Goal: Transaction & Acquisition: Purchase product/service

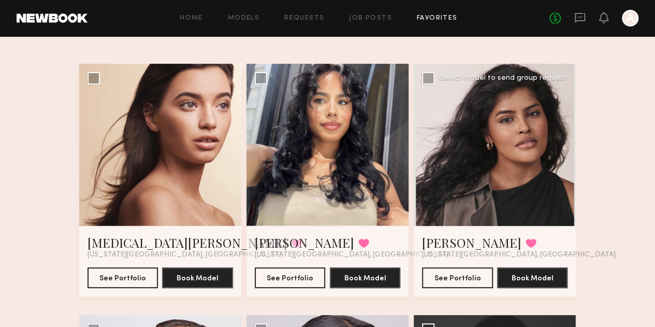
scroll to position [80, 0]
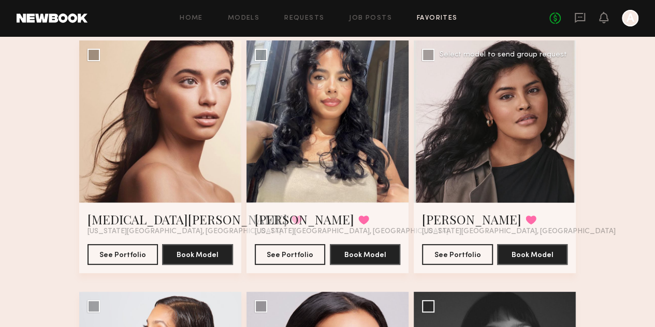
click at [491, 123] on div at bounding box center [495, 121] width 162 height 162
click at [300, 264] on button "See Portfolio" at bounding box center [290, 253] width 71 height 21
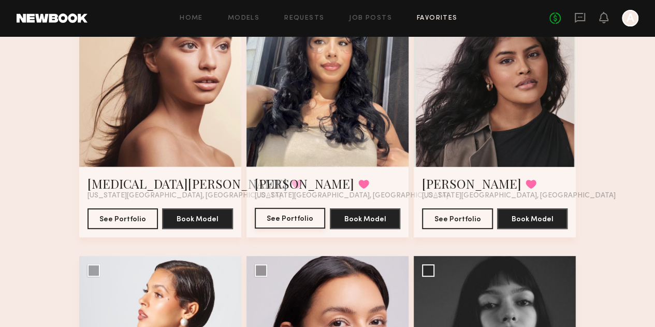
scroll to position [132, 0]
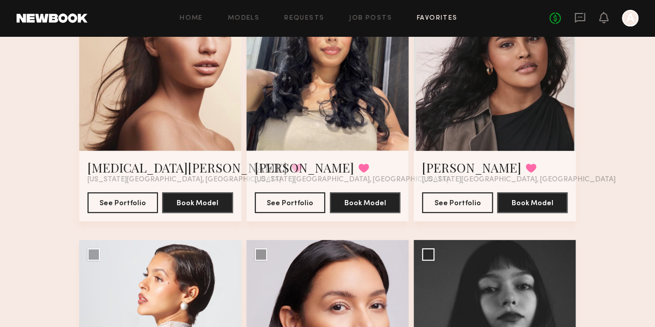
click at [164, 125] on div at bounding box center [160, 70] width 162 height 162
click at [182, 110] on div at bounding box center [160, 70] width 162 height 162
click at [182, 112] on div at bounding box center [160, 70] width 162 height 162
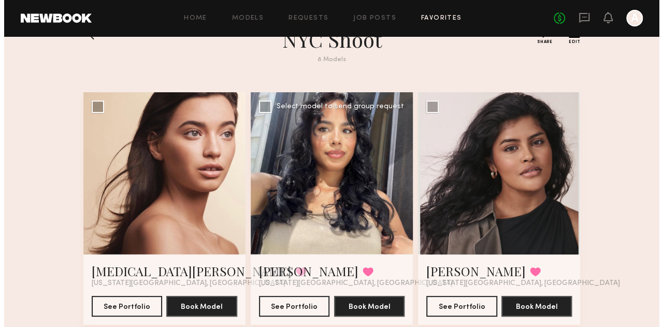
scroll to position [0, 0]
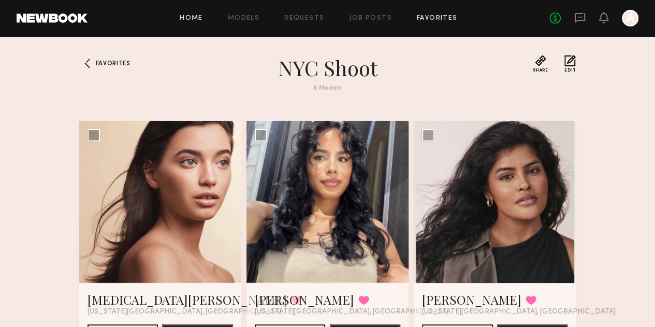
click at [196, 21] on link "Home" at bounding box center [191, 18] width 23 height 7
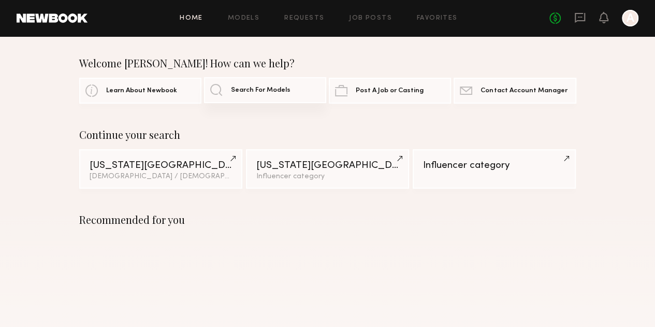
click at [283, 100] on link "Search For Models" at bounding box center [265, 90] width 122 height 26
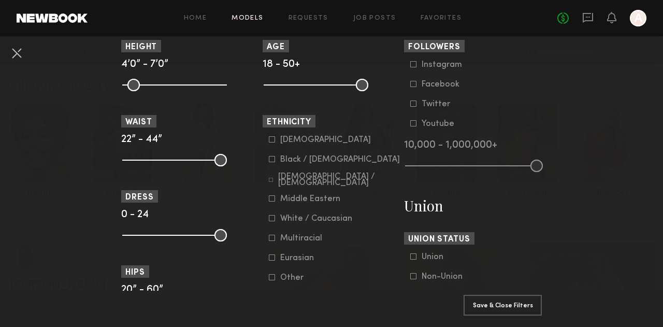
scroll to position [518, 0]
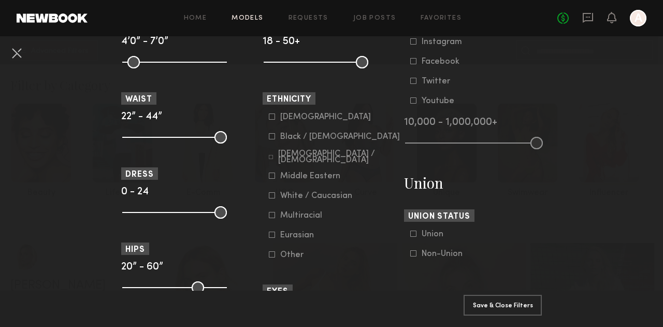
click at [269, 157] on icon at bounding box center [271, 157] width 4 height 4
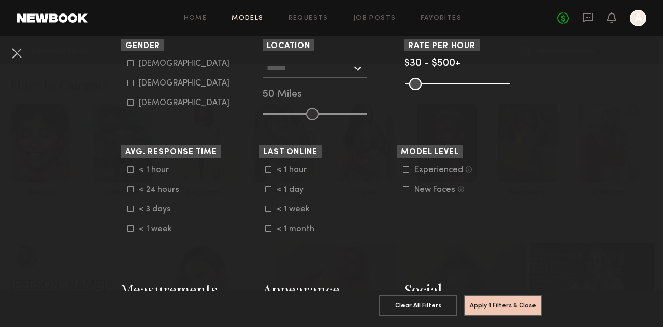
scroll to position [172, 0]
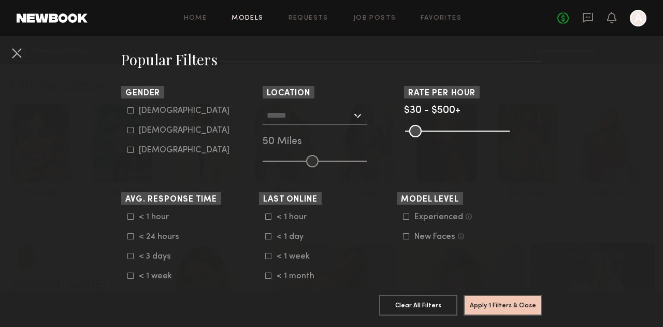
click at [351, 116] on div at bounding box center [315, 115] width 105 height 19
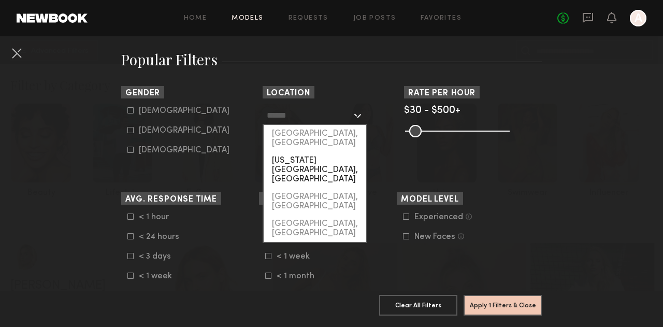
click at [329, 152] on div "[US_STATE][GEOGRAPHIC_DATA], [GEOGRAPHIC_DATA]" at bounding box center [315, 170] width 103 height 36
type input "**********"
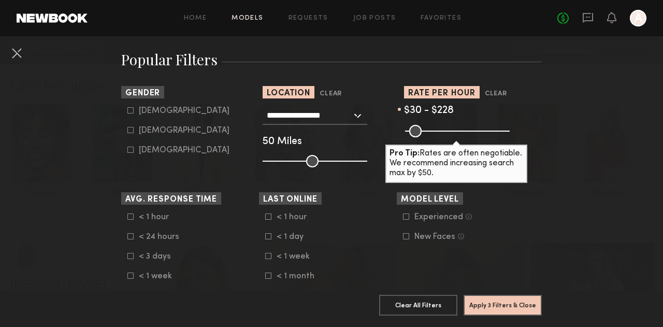
drag, startPoint x: 499, startPoint y: 132, endPoint x: 446, endPoint y: 132, distance: 52.8
type input "***"
click at [446, 132] on input "range" at bounding box center [457, 131] width 105 height 12
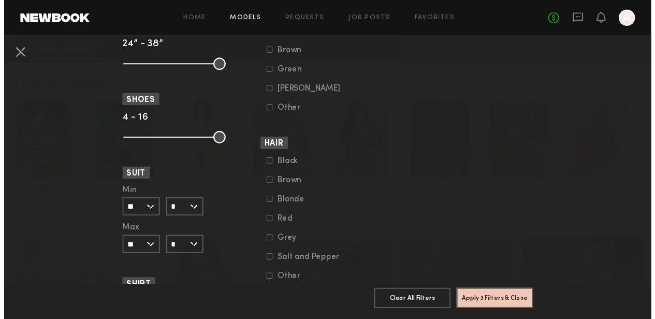
scroll to position [845, 0]
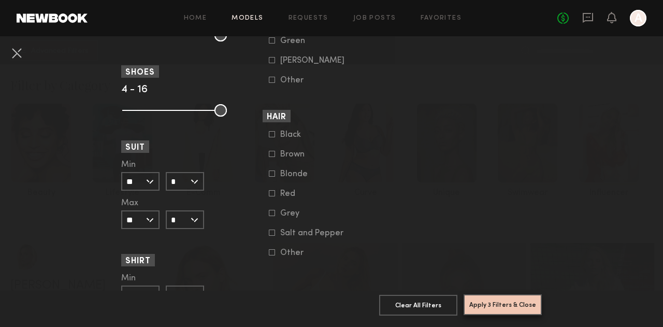
click at [528, 294] on button "Apply 3 Filters & Close" at bounding box center [503, 304] width 78 height 21
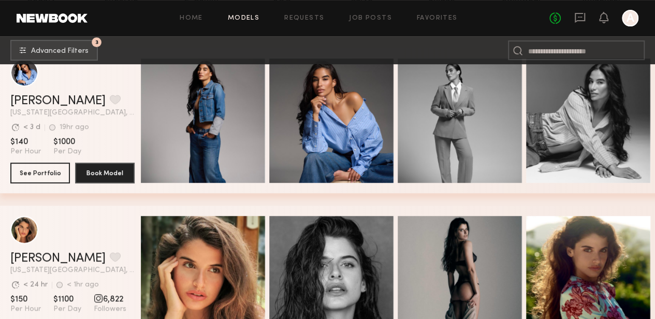
scroll to position [207, 0]
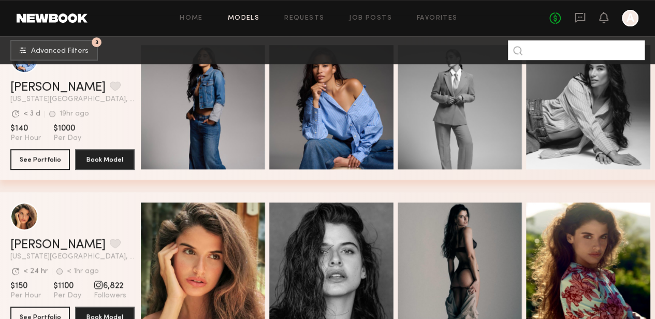
click at [536, 49] on input at bounding box center [576, 50] width 137 height 20
click at [544, 49] on input at bounding box center [576, 50] width 137 height 20
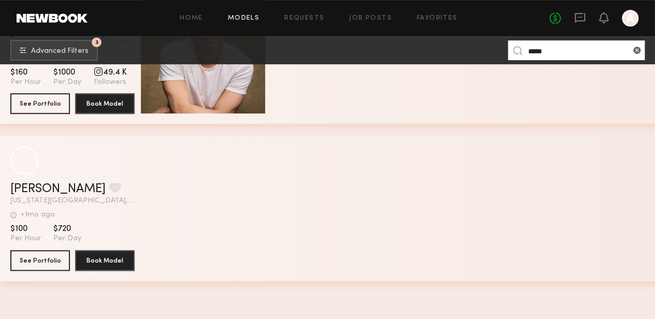
scroll to position [311, 0]
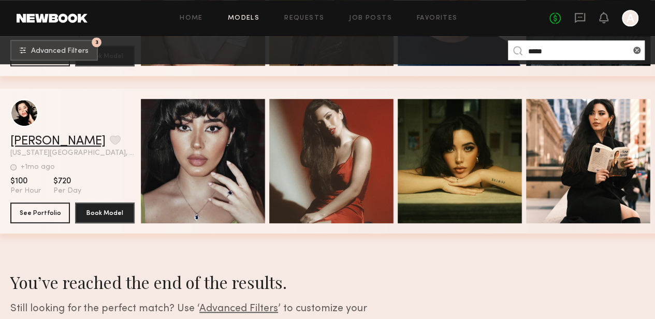
type input "*****"
click at [41, 148] on link "Yoshihisa P." at bounding box center [57, 141] width 95 height 12
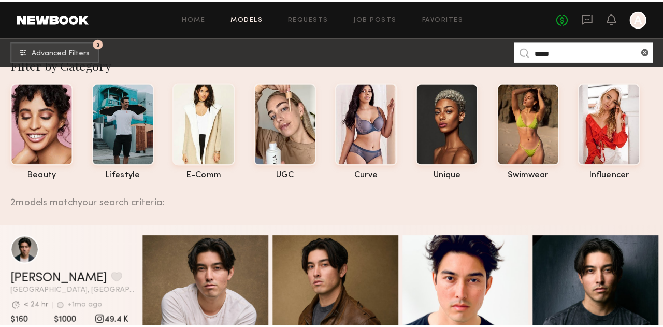
scroll to position [0, 0]
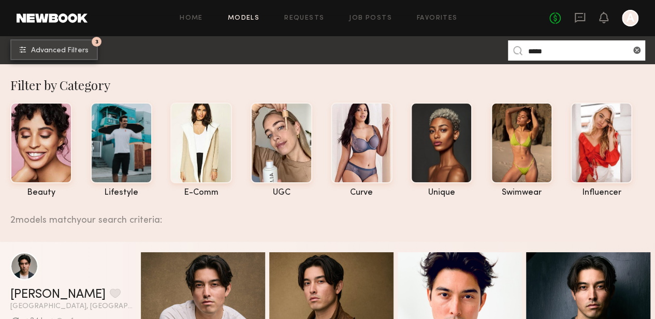
click at [53, 50] on span "Advanced Filters" at bounding box center [59, 50] width 57 height 7
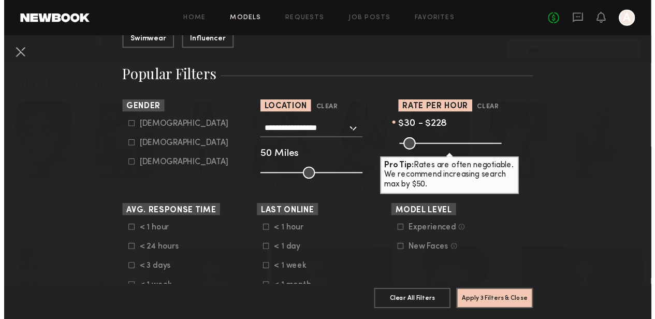
scroll to position [155, 0]
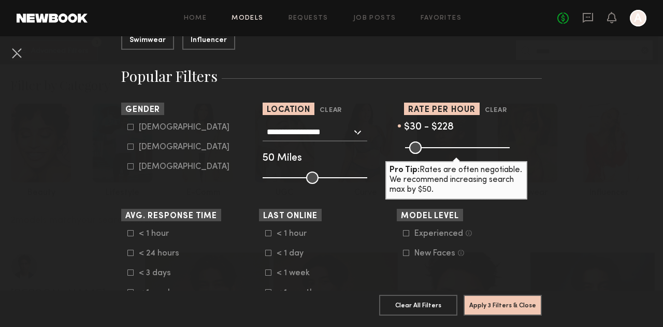
click at [127, 147] on icon at bounding box center [130, 146] width 6 height 6
type input "**"
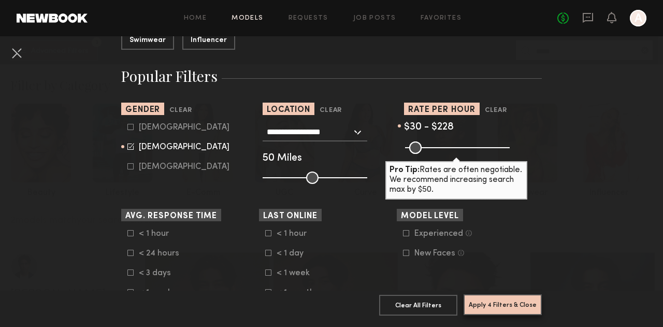
click at [496, 303] on button "Apply 4 Filters & Close" at bounding box center [503, 304] width 78 height 21
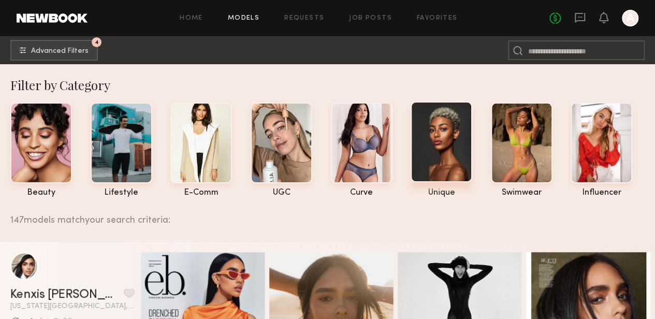
click at [449, 151] on div at bounding box center [442, 142] width 62 height 81
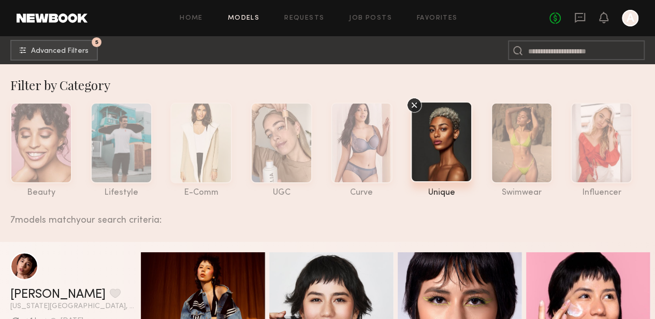
click at [414, 104] on icon at bounding box center [415, 105] width 16 height 16
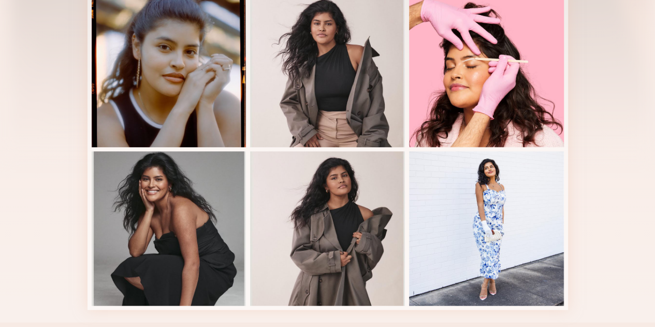
scroll to position [414, 0]
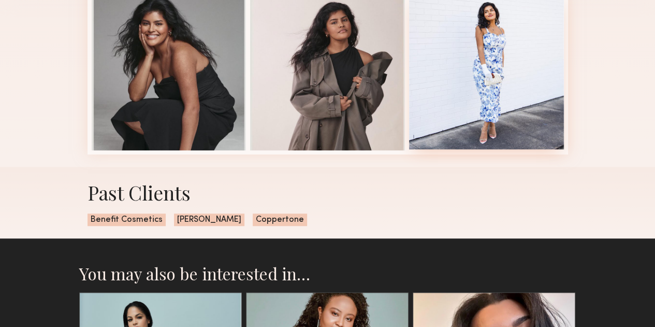
click at [513, 65] on div at bounding box center [486, 72] width 155 height 155
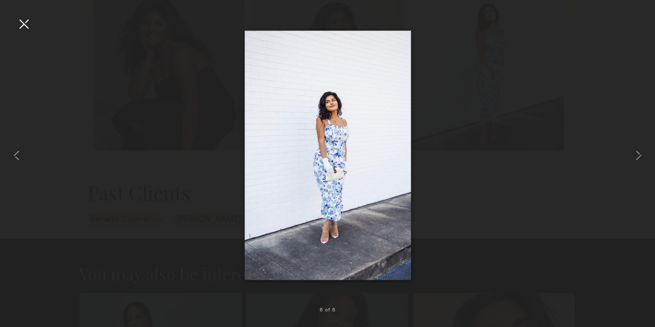
click at [31, 22] on div at bounding box center [24, 24] width 17 height 17
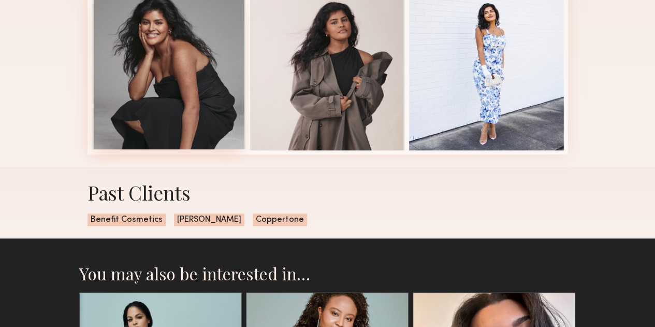
click at [181, 131] on div at bounding box center [169, 72] width 155 height 155
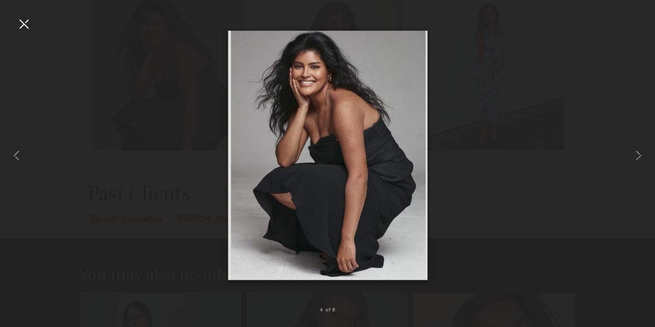
click at [21, 22] on div at bounding box center [24, 24] width 17 height 17
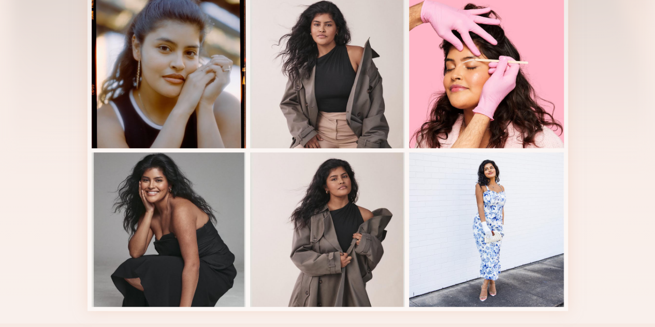
scroll to position [259, 0]
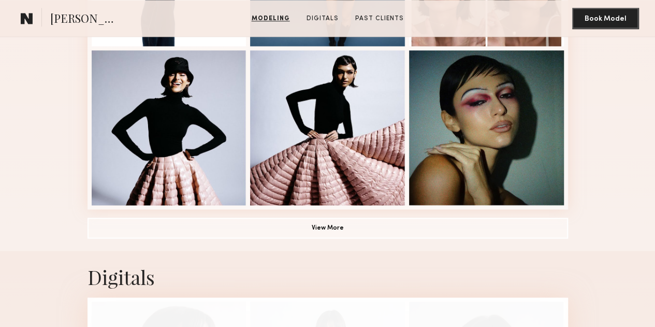
scroll to position [777, 0]
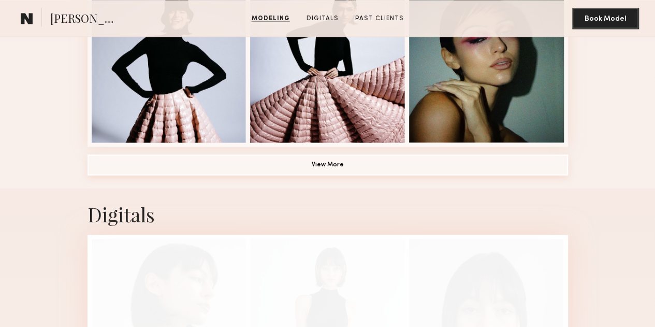
click at [370, 175] on button "View More" at bounding box center [328, 164] width 481 height 21
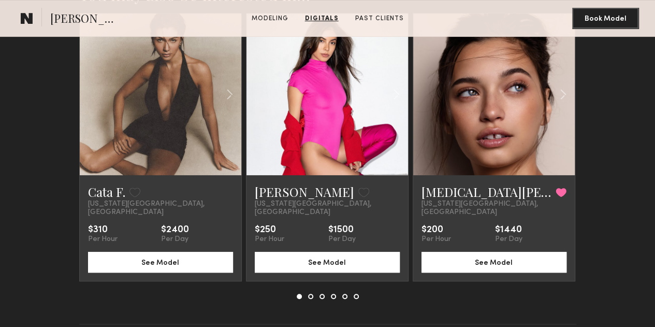
scroll to position [2175, 0]
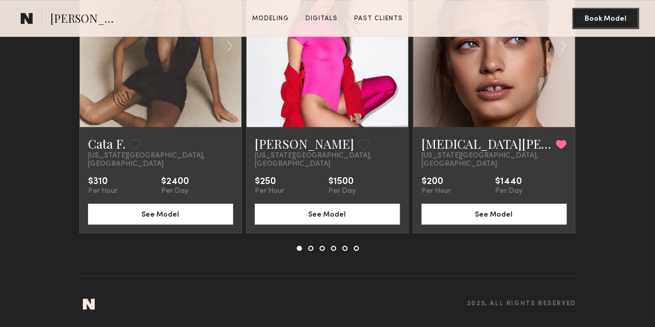
drag, startPoint x: 655, startPoint y: 272, endPoint x: 655, endPoint y: 306, distance: 33.7
click at [655, 306] on section "You may also be interested in… Cata F. Favorite New York City, NY $310 Per Hour…" at bounding box center [327, 119] width 655 height 416
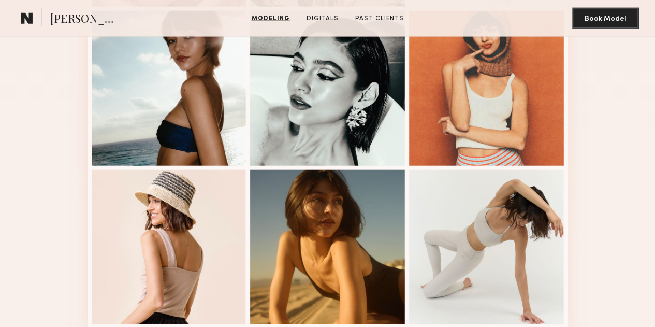
scroll to position [1243, 0]
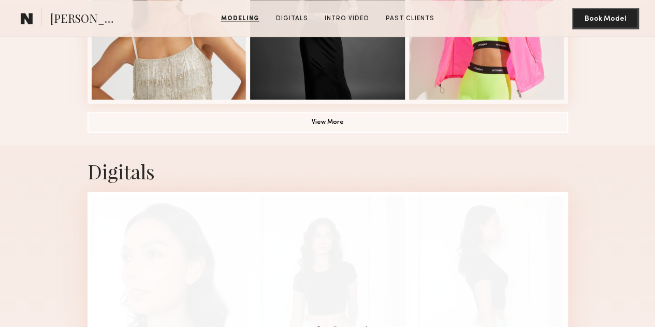
scroll to position [881, 0]
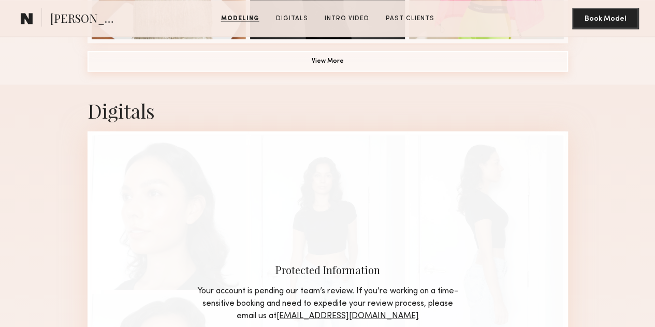
click at [359, 71] on button "View More" at bounding box center [328, 61] width 481 height 21
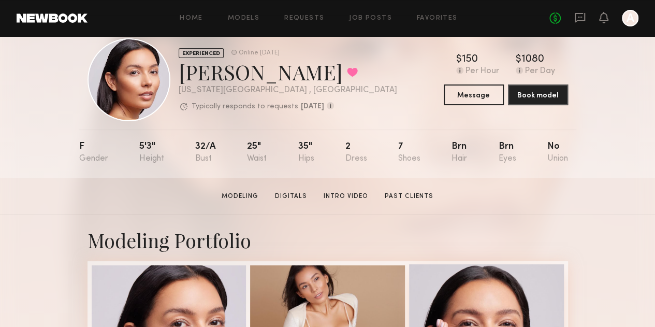
scroll to position [0, 0]
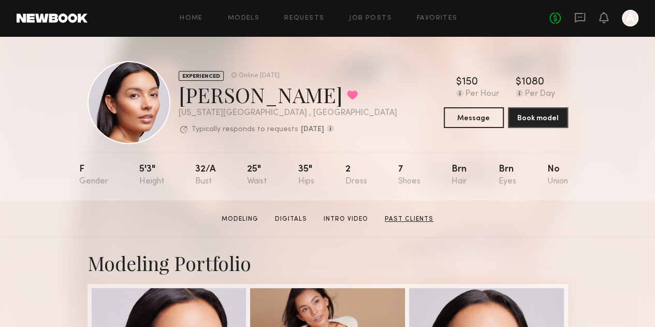
click at [426, 222] on link "Past Clients" at bounding box center [409, 218] width 57 height 9
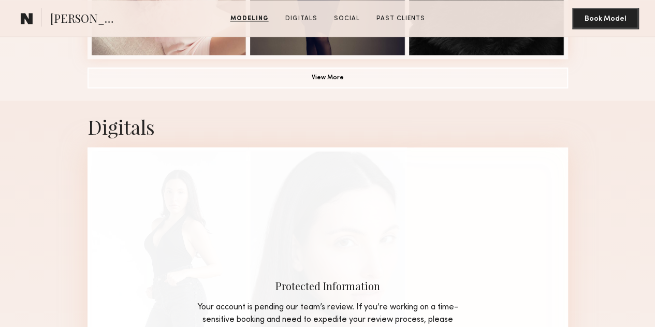
scroll to position [881, 0]
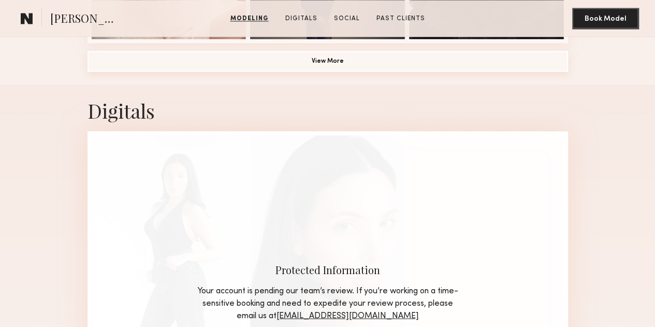
click at [342, 71] on button "View More" at bounding box center [328, 61] width 481 height 21
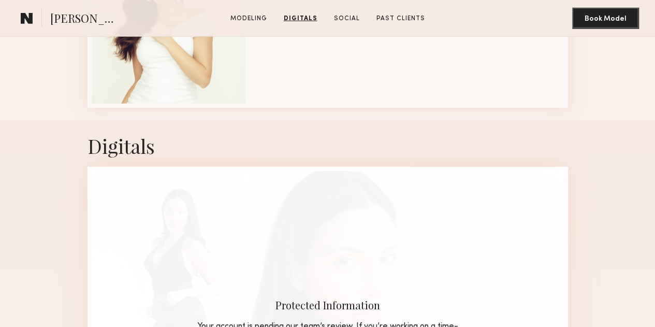
scroll to position [1450, 0]
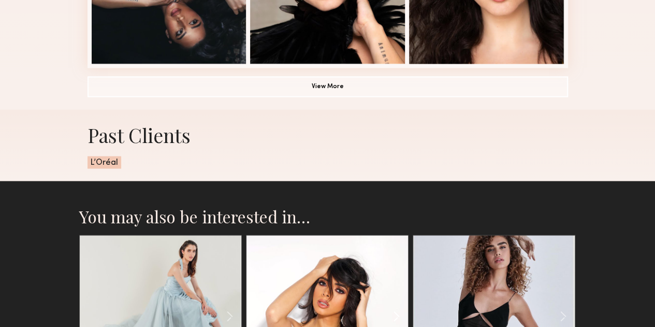
scroll to position [742, 0]
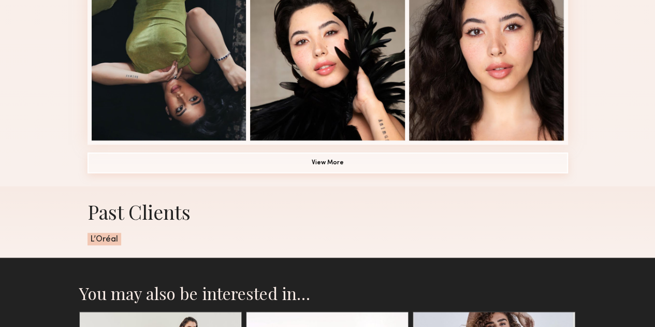
click at [371, 173] on button "View More" at bounding box center [328, 162] width 481 height 21
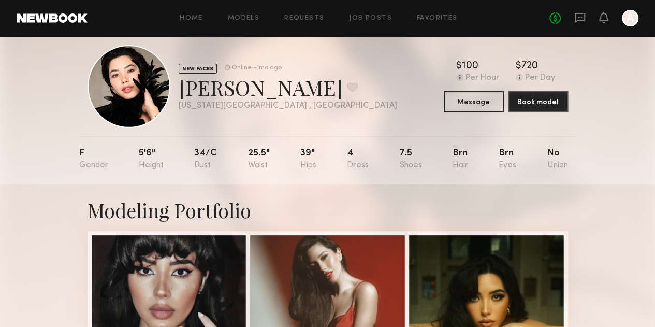
scroll to position [0, 0]
